Goal: Task Accomplishment & Management: Manage account settings

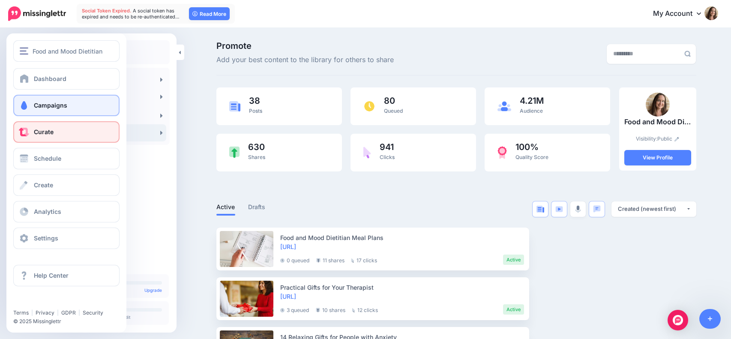
click at [49, 100] on link "Campaigns" at bounding box center [66, 105] width 106 height 21
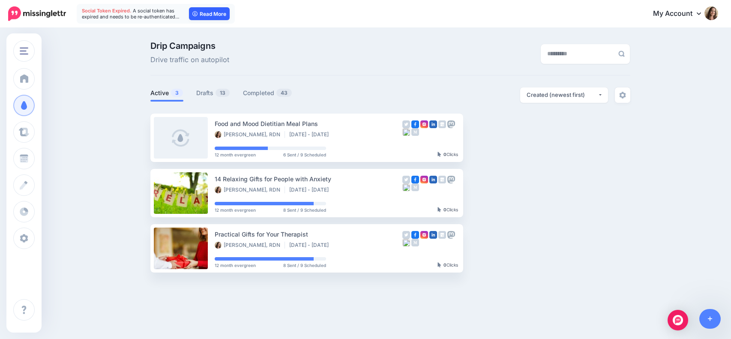
click at [210, 12] on link "Read More" at bounding box center [209, 13] width 41 height 13
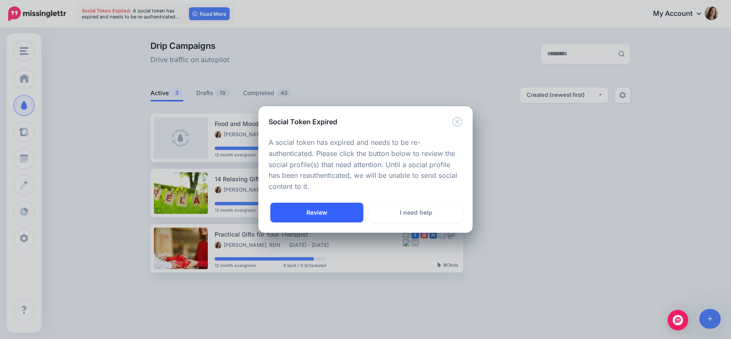
click at [316, 214] on link "Review" at bounding box center [316, 213] width 93 height 20
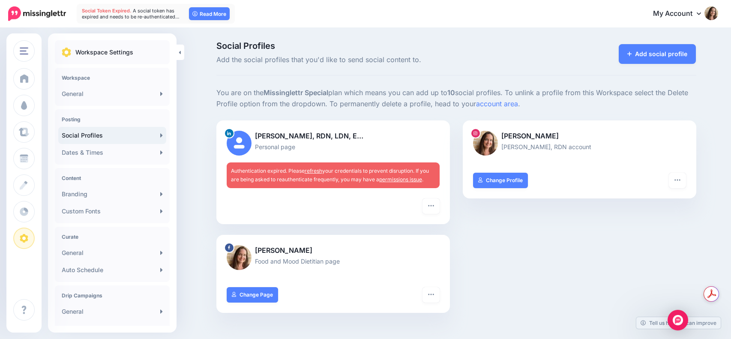
click at [319, 170] on link "refresh" at bounding box center [314, 171] width 18 height 6
